Goal: Navigation & Orientation: Find specific page/section

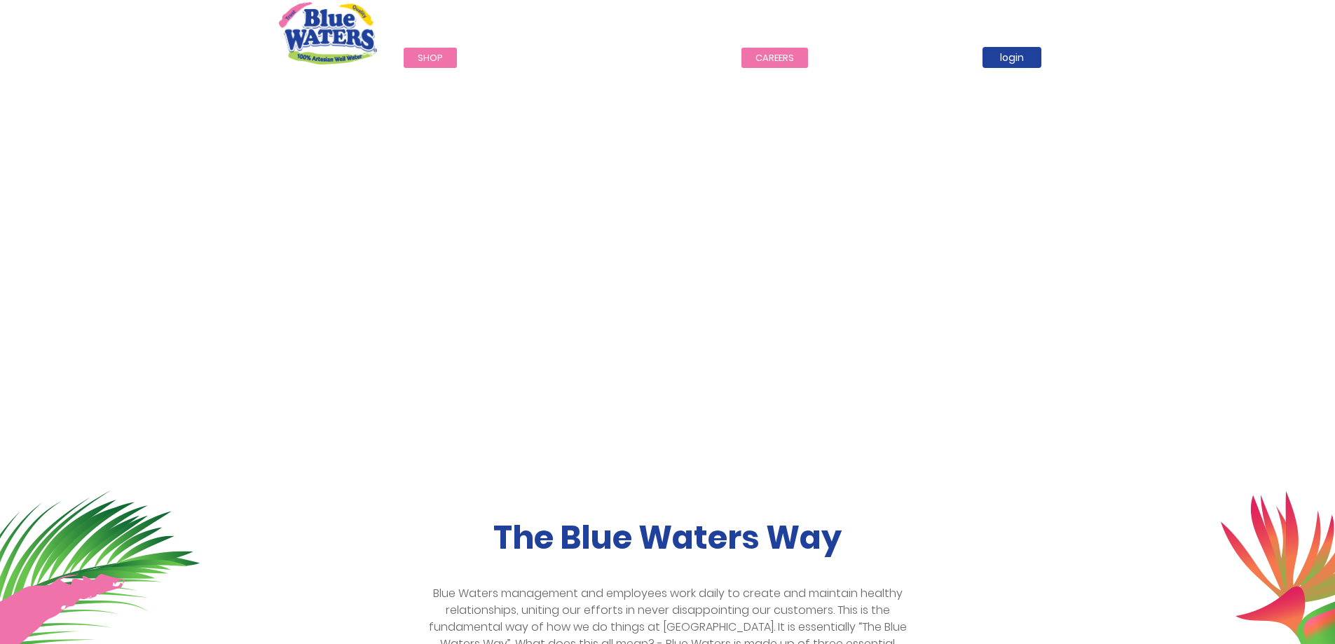
click at [765, 57] on link "careers" at bounding box center [774, 58] width 67 height 20
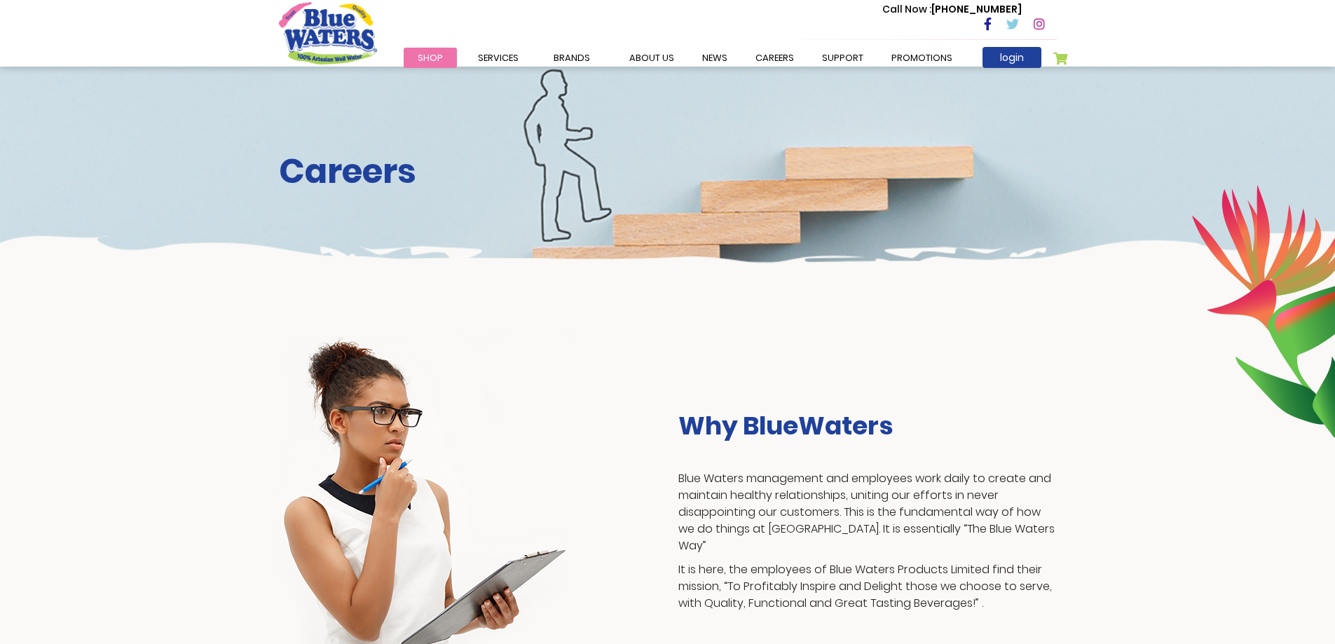
click at [432, 63] on span "Shop" at bounding box center [430, 57] width 25 height 13
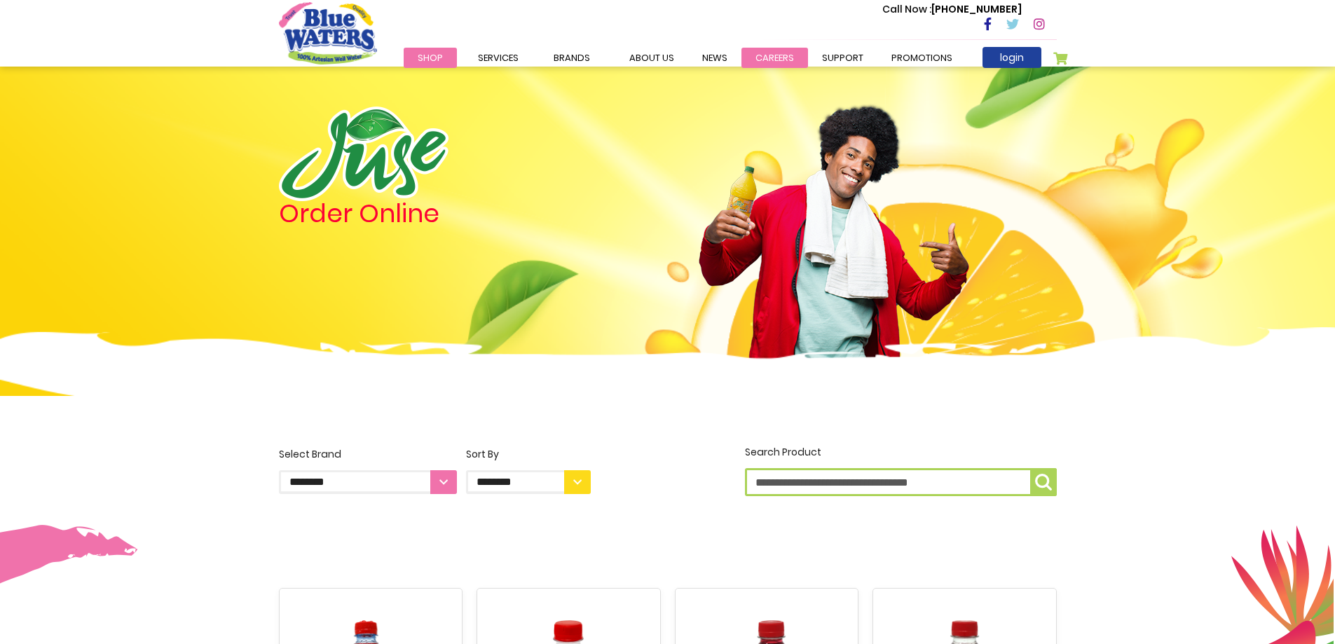
click at [751, 58] on link "careers" at bounding box center [774, 58] width 67 height 20
